Goal: Browse casually

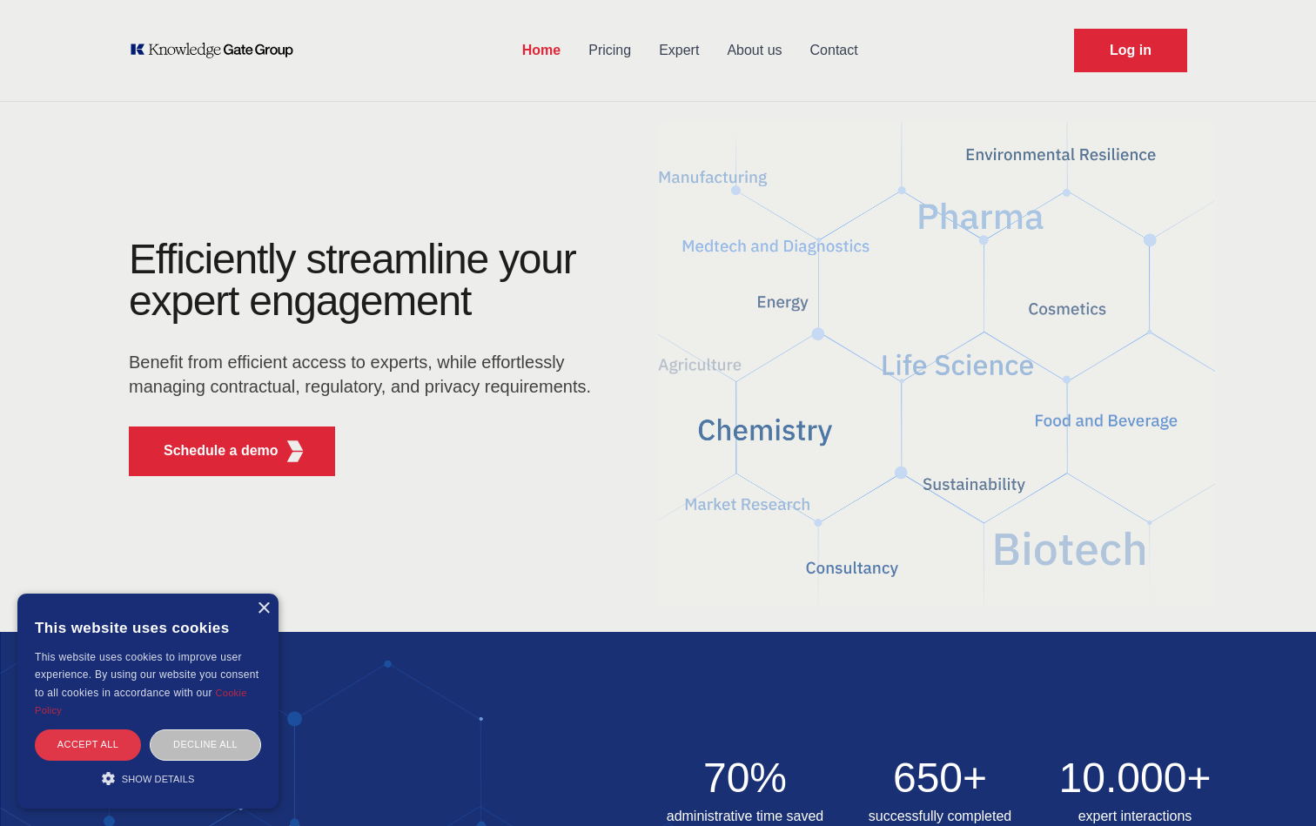
click at [92, 747] on div "Accept all" at bounding box center [88, 744] width 106 height 30
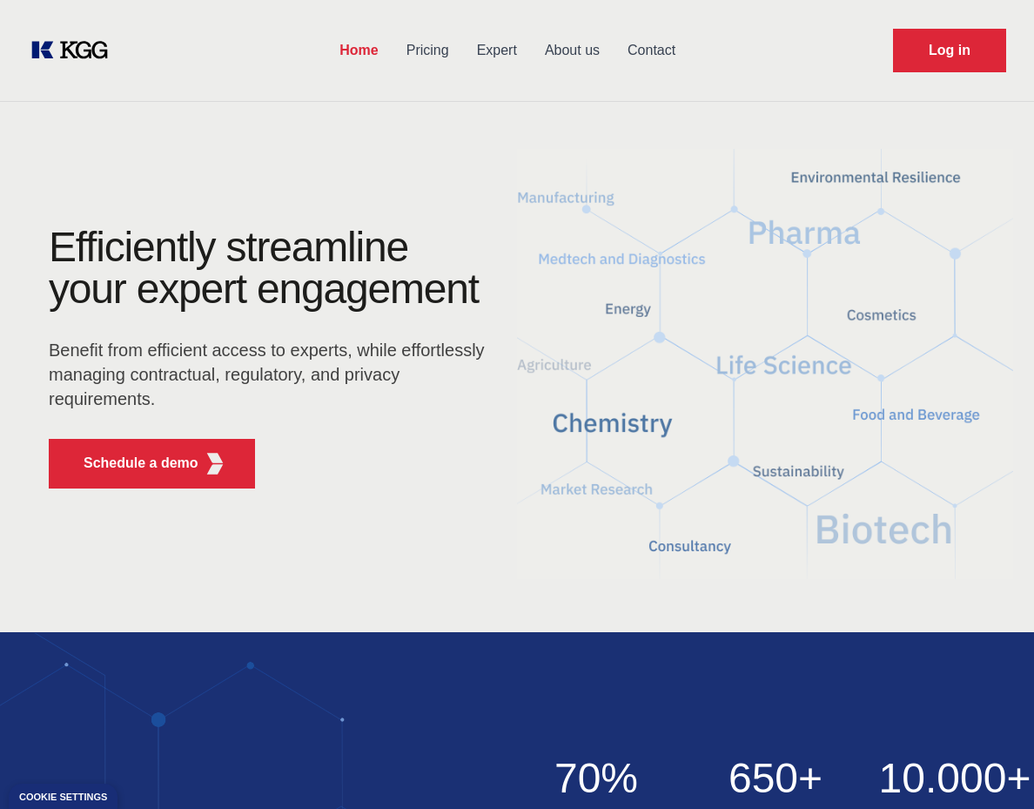
click at [476, 123] on main "Efficiently streamline your expert engagement Benefit from efficient access to …" at bounding box center [517, 363] width 992 height 501
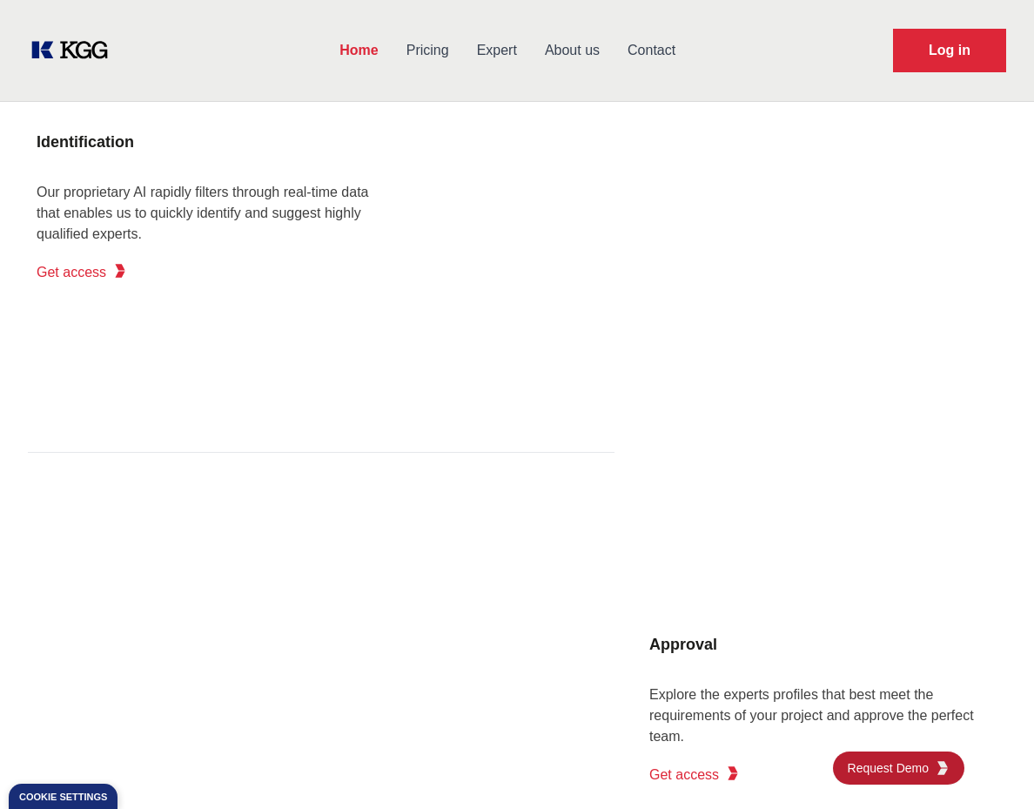
scroll to position [1385, 0]
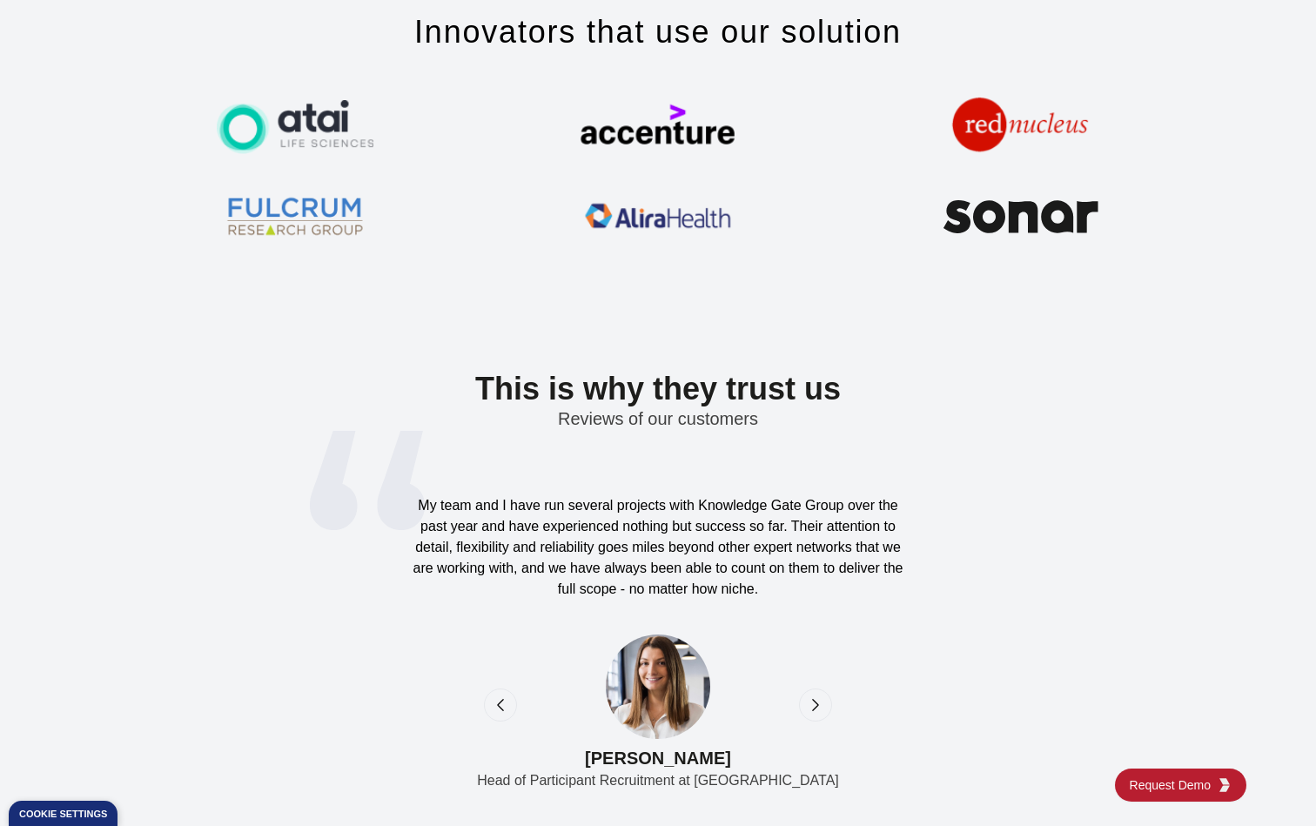
scroll to position [5335, 0]
